Goal: Transaction & Acquisition: Obtain resource

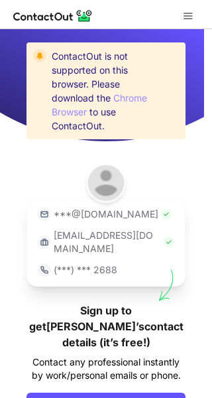
scroll to position [61, 0]
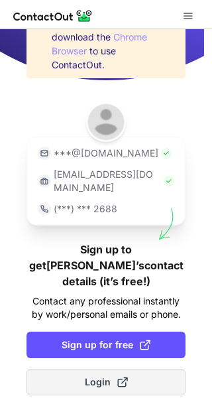
click at [127, 369] on button "Login" at bounding box center [106, 382] width 159 height 27
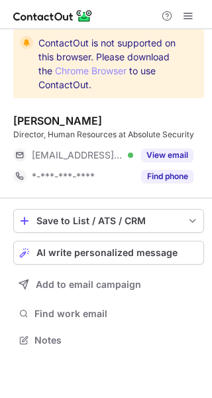
scroll to position [331, 212]
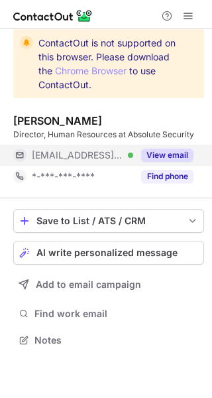
click at [160, 157] on button "View email" at bounding box center [167, 155] width 52 height 13
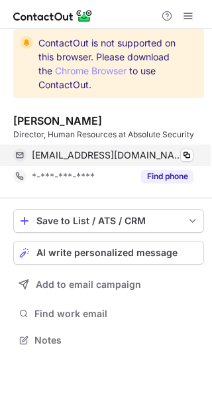
click at [178, 156] on div "hdeplaedt@absolute.com Verified" at bounding box center [113, 155] width 162 height 12
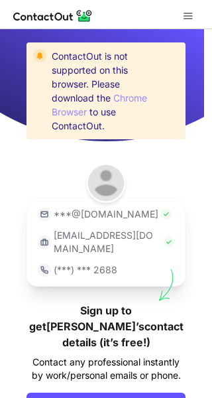
scroll to position [61, 0]
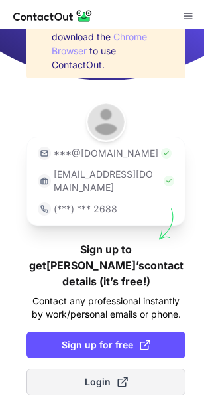
click at [127, 369] on button "Login" at bounding box center [106, 382] width 159 height 27
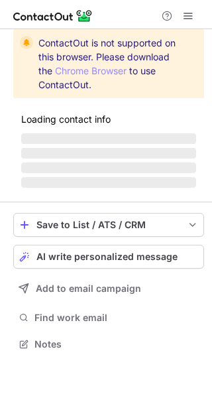
scroll to position [364, 212]
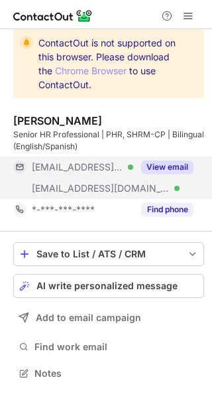
click at [172, 165] on button "View email" at bounding box center [167, 166] width 52 height 13
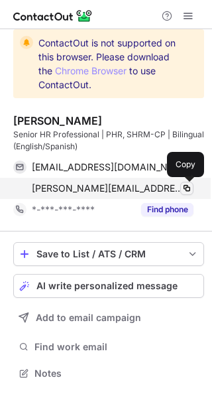
click at [190, 184] on span at bounding box center [187, 188] width 11 height 11
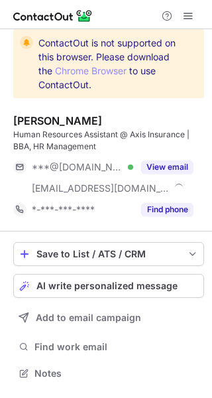
scroll to position [364, 212]
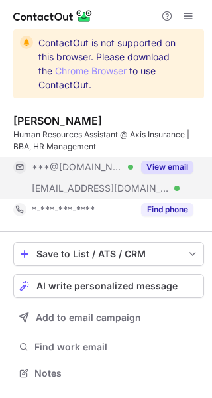
click at [162, 160] on button "View email" at bounding box center [167, 166] width 52 height 13
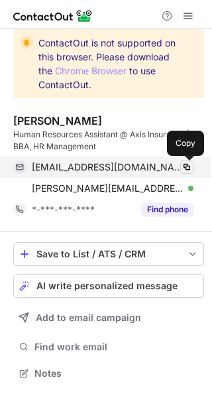
click at [180, 164] on button at bounding box center [186, 166] width 13 height 13
